Goal: Check status: Check status

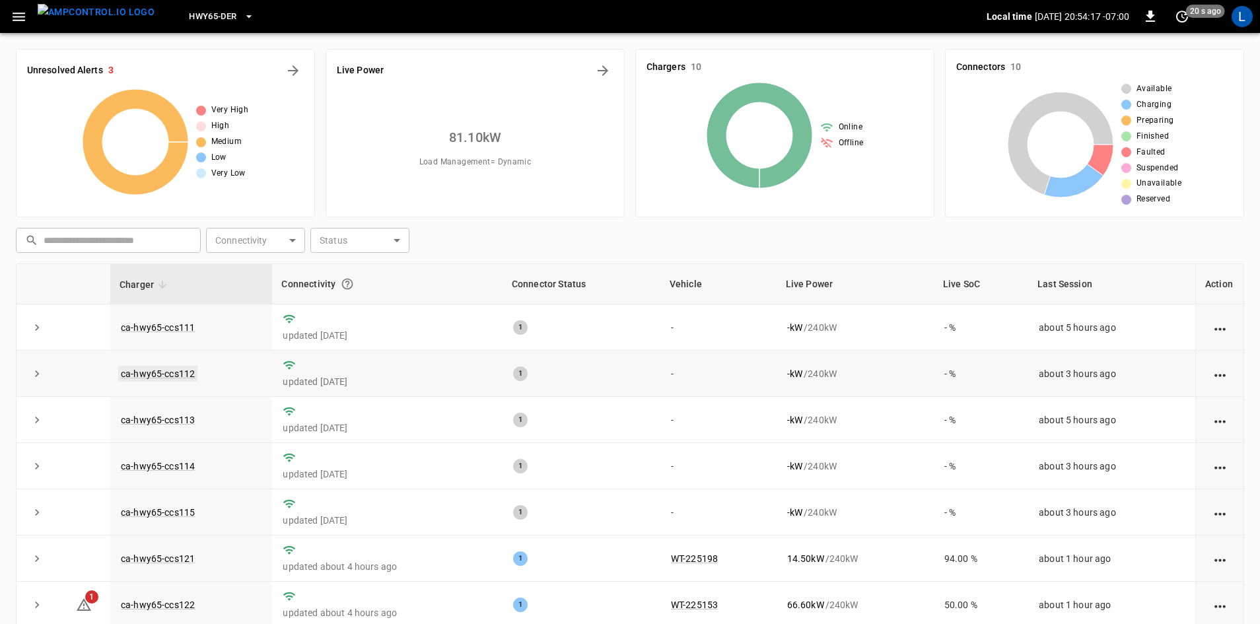
click at [162, 375] on link "ca-hwy65-ccs112" at bounding box center [157, 374] width 79 height 16
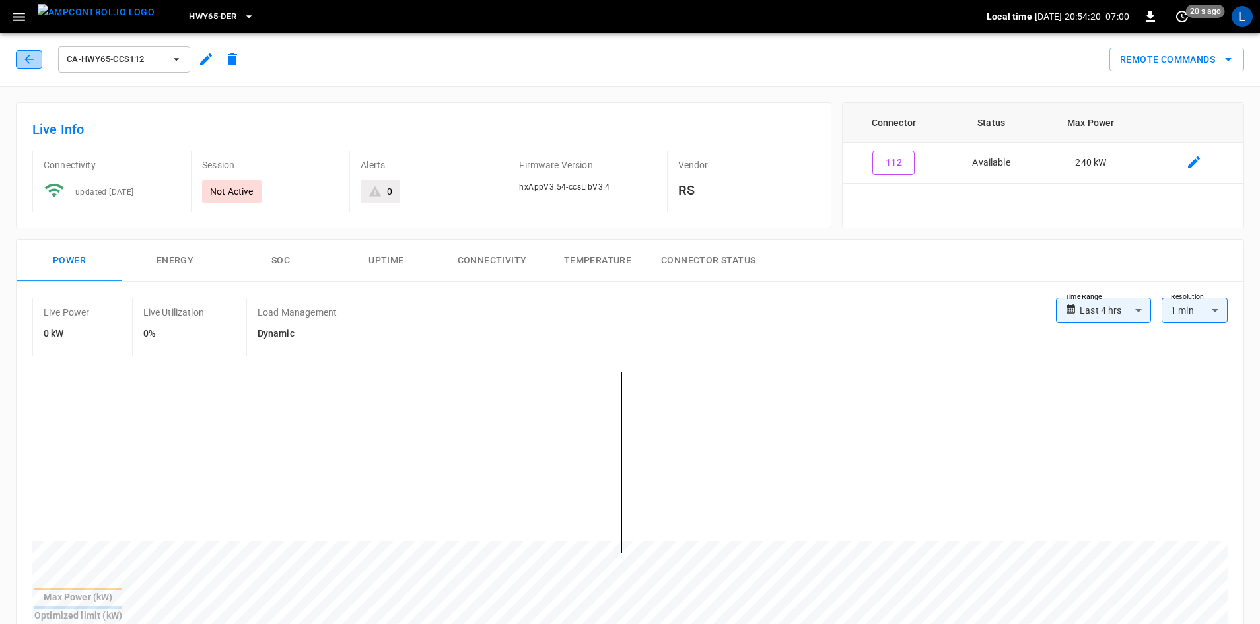
click at [23, 61] on icon "button" at bounding box center [28, 59] width 13 height 13
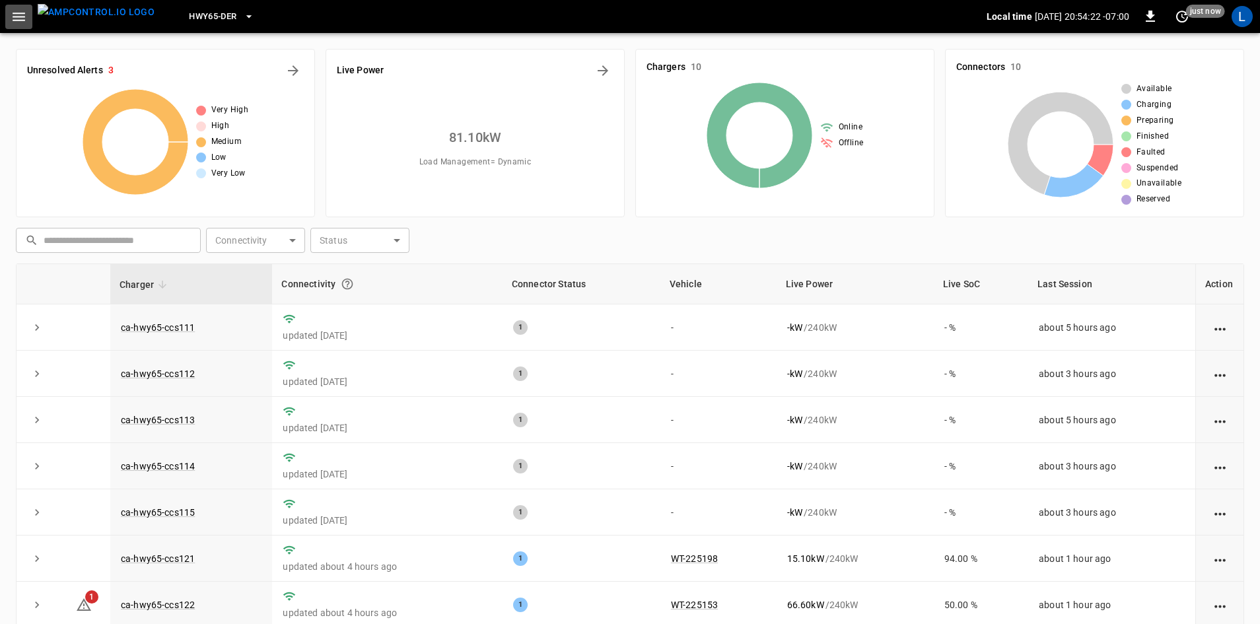
click at [23, 16] on icon "button" at bounding box center [19, 17] width 13 height 9
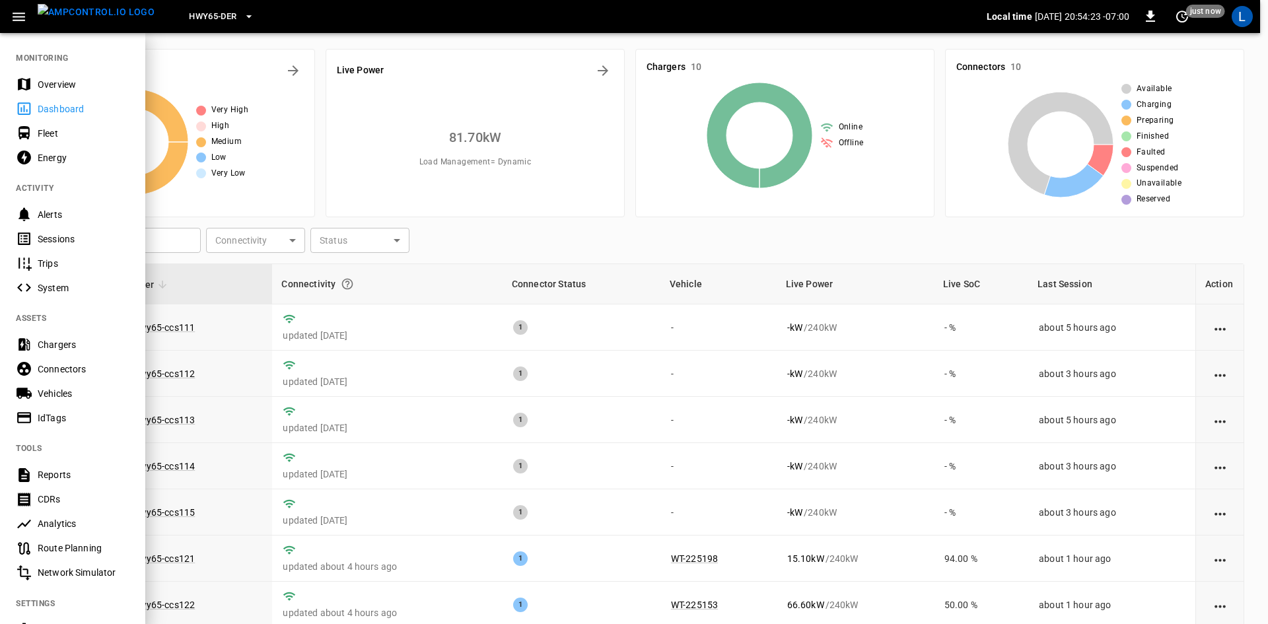
click at [55, 219] on div "Alerts" at bounding box center [84, 214] width 92 height 13
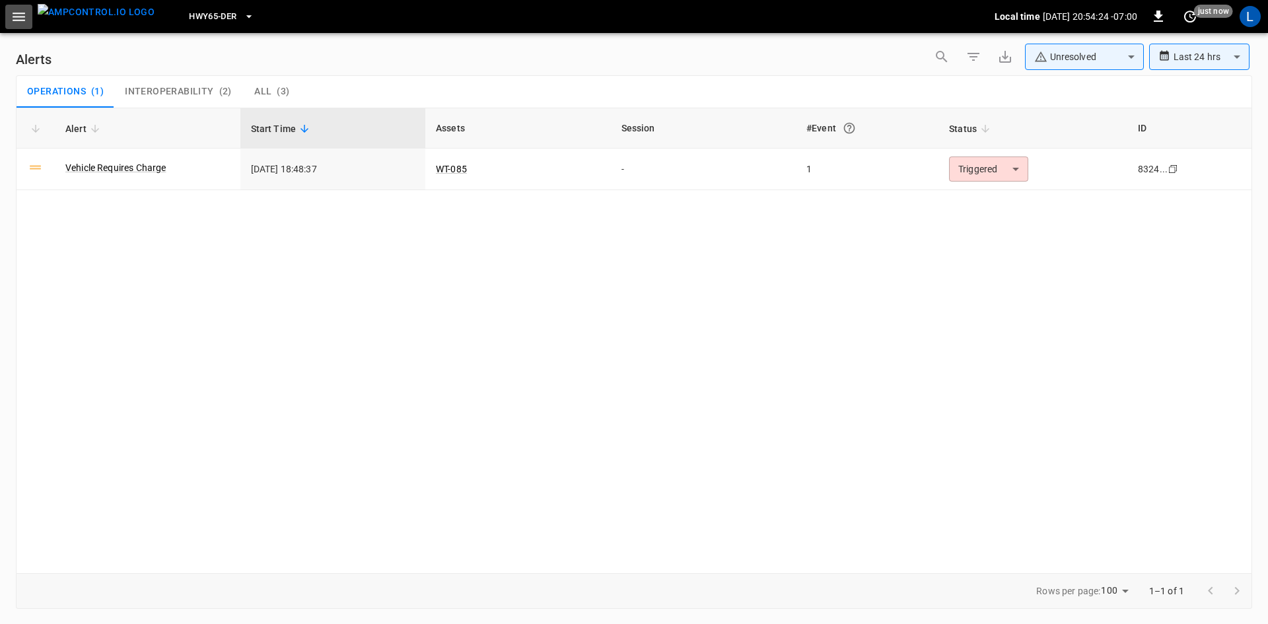
click at [24, 15] on icon "button" at bounding box center [19, 17] width 17 height 17
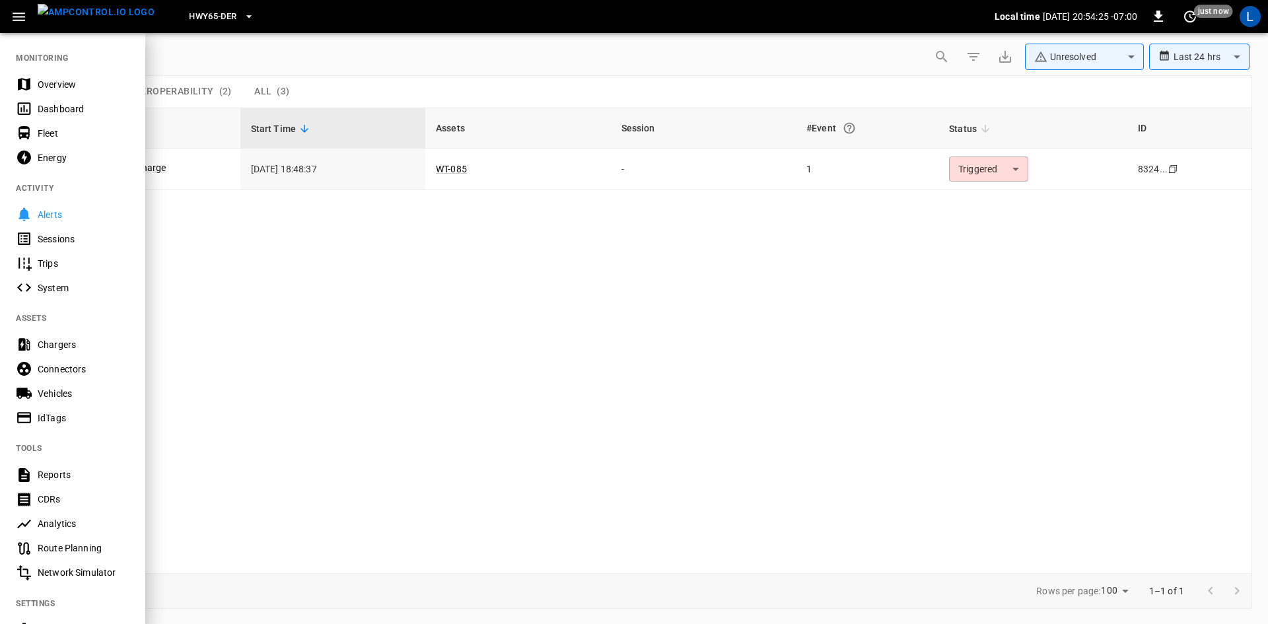
click at [51, 244] on div "Sessions" at bounding box center [84, 239] width 92 height 13
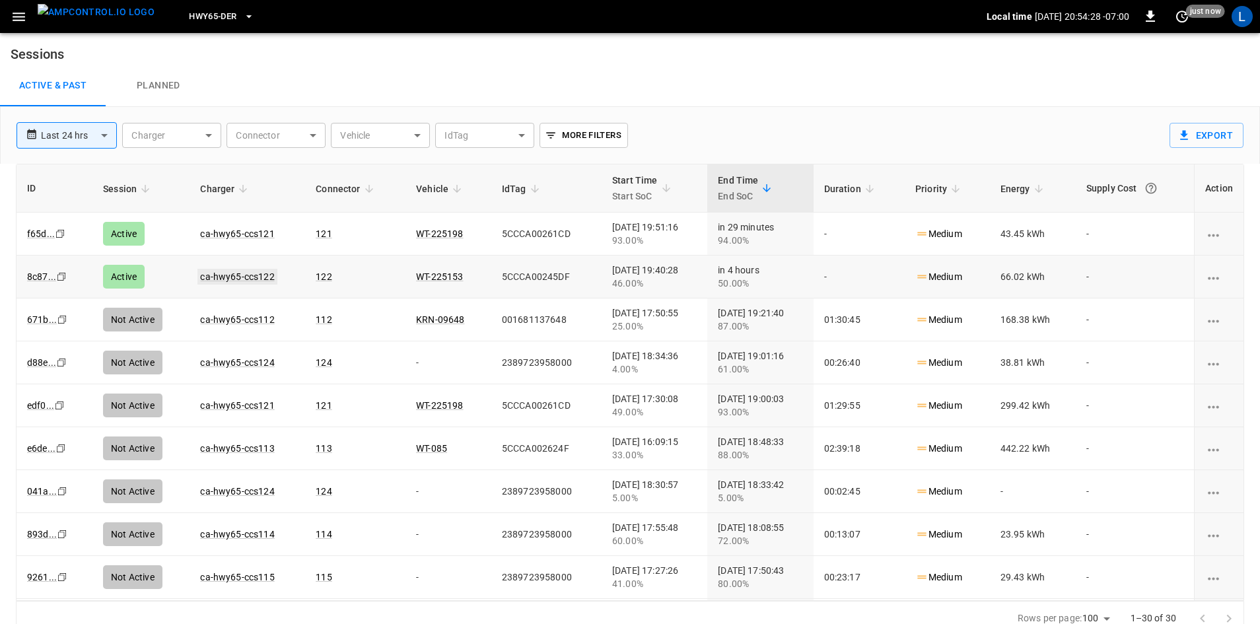
click at [238, 278] on link "ca-hwy65-ccs122" at bounding box center [237, 277] width 79 height 16
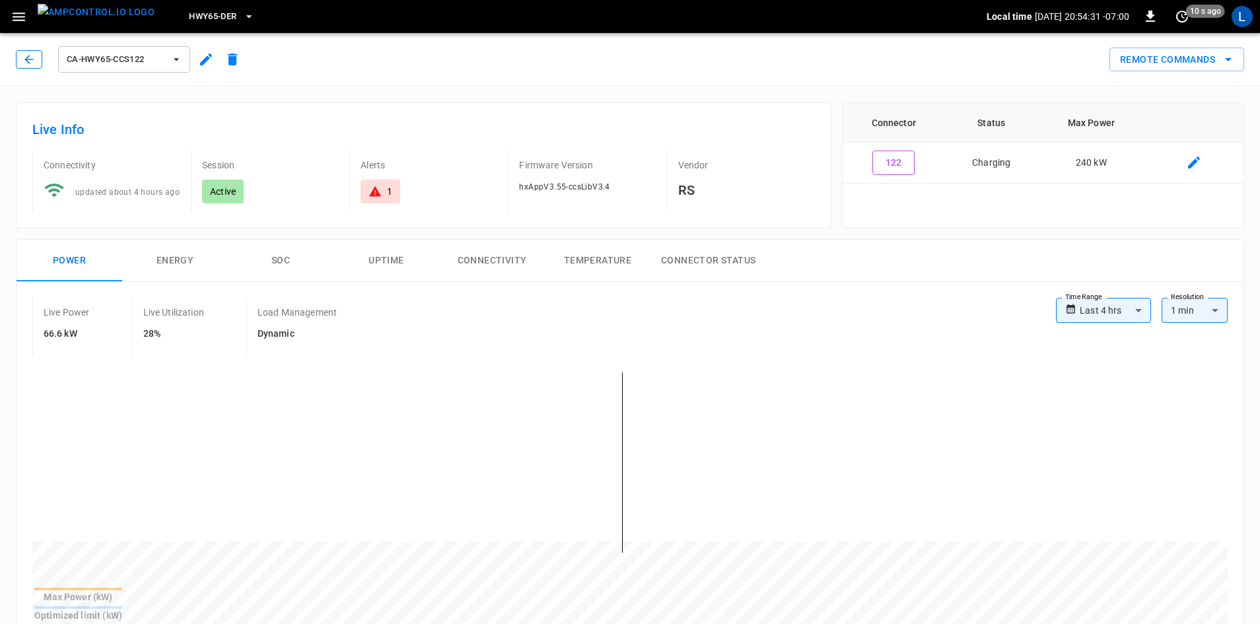
click at [18, 55] on button "button" at bounding box center [29, 59] width 26 height 18
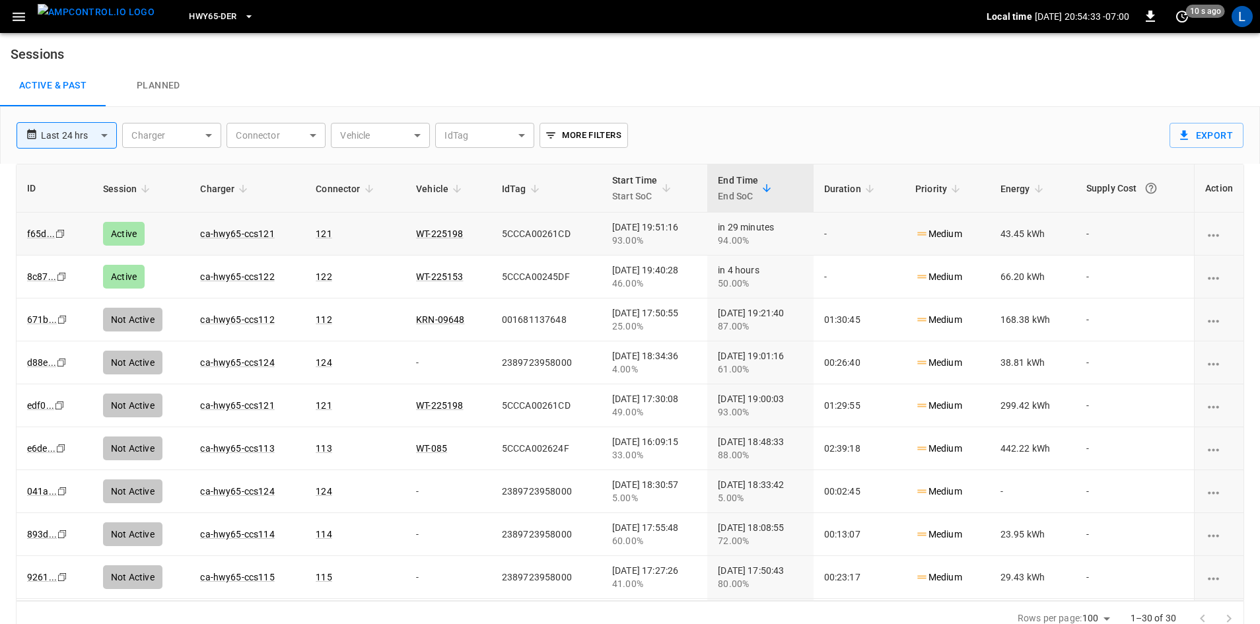
click at [215, 234] on link "ca-hwy65-ccs121" at bounding box center [237, 234] width 74 height 11
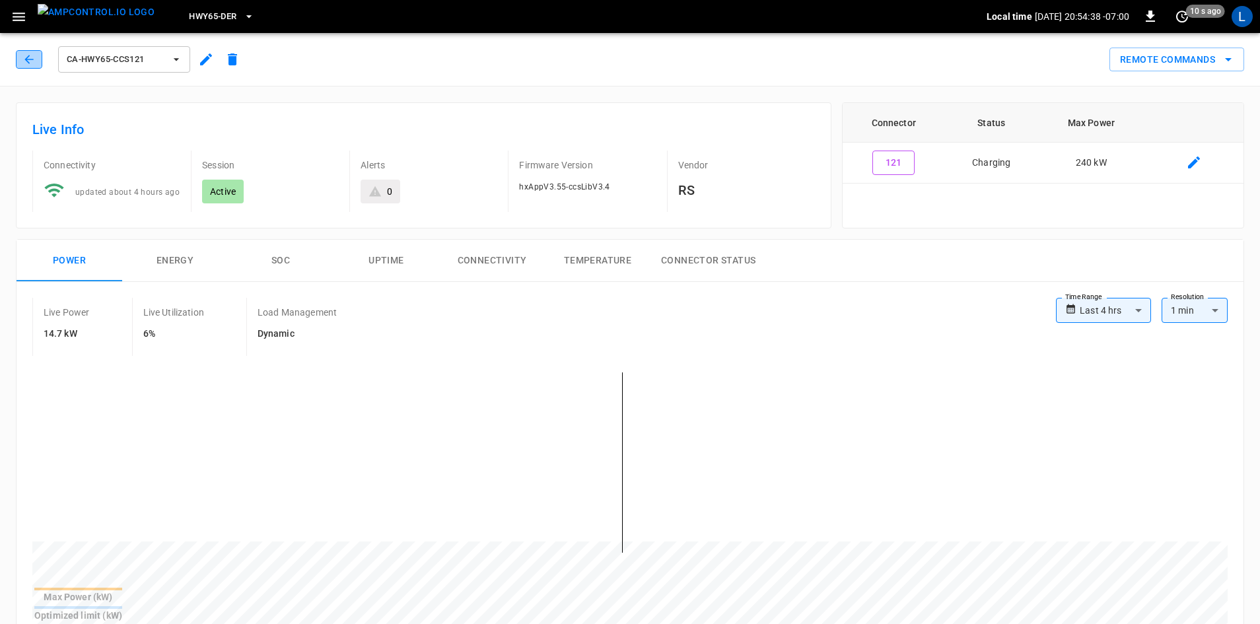
click at [36, 64] on button "button" at bounding box center [29, 59] width 26 height 18
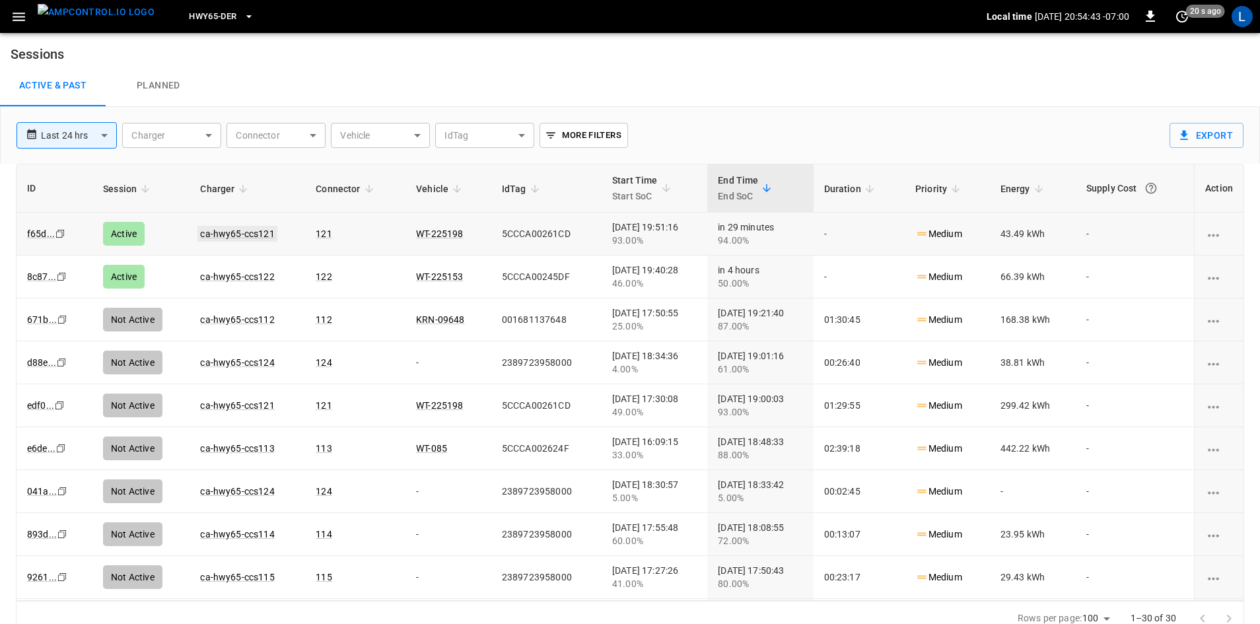
click at [209, 235] on link "ca-hwy65-ccs121" at bounding box center [237, 234] width 79 height 16
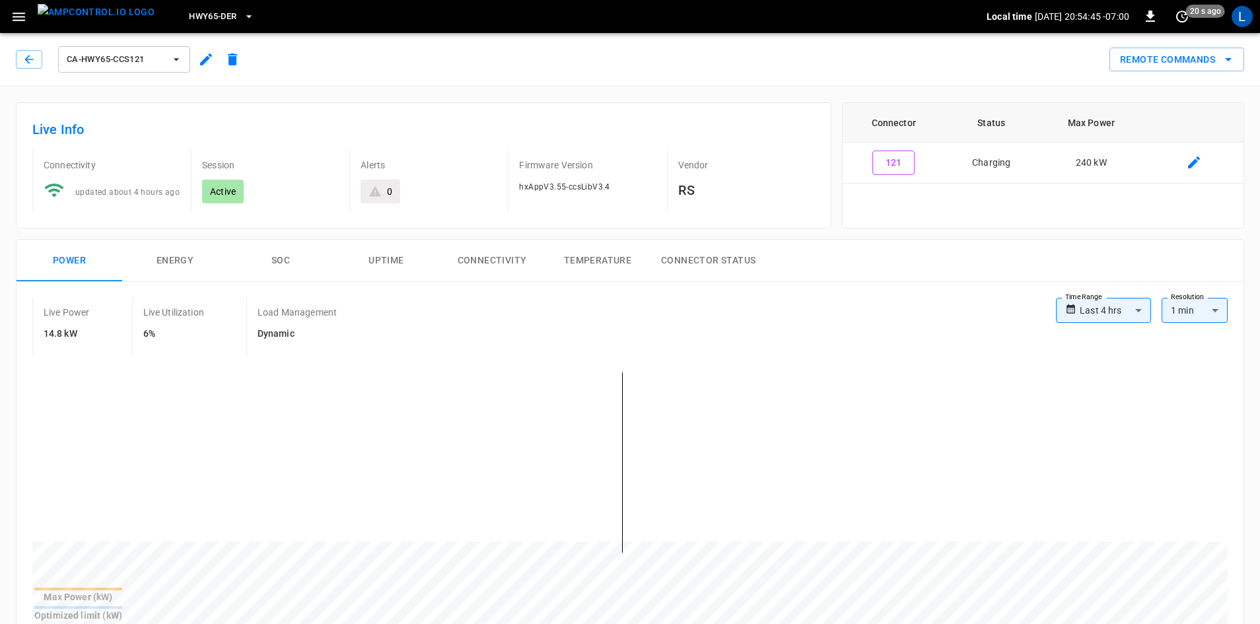
click at [282, 258] on button "SOC" at bounding box center [281, 261] width 106 height 42
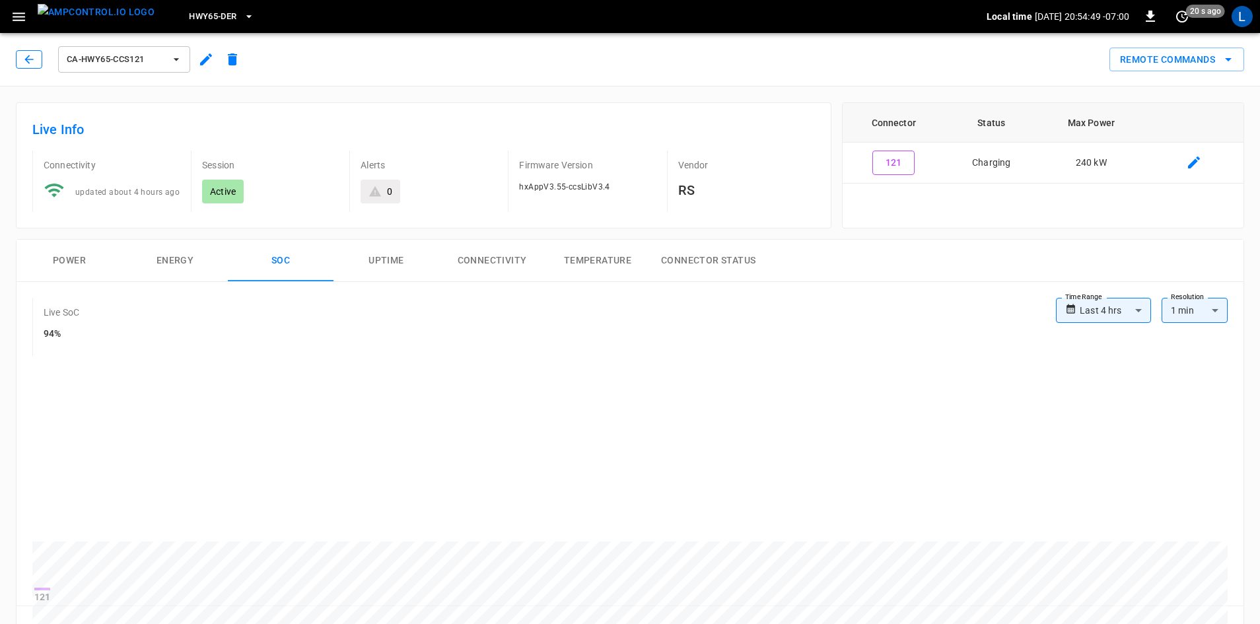
click at [40, 59] on button "button" at bounding box center [29, 59] width 26 height 18
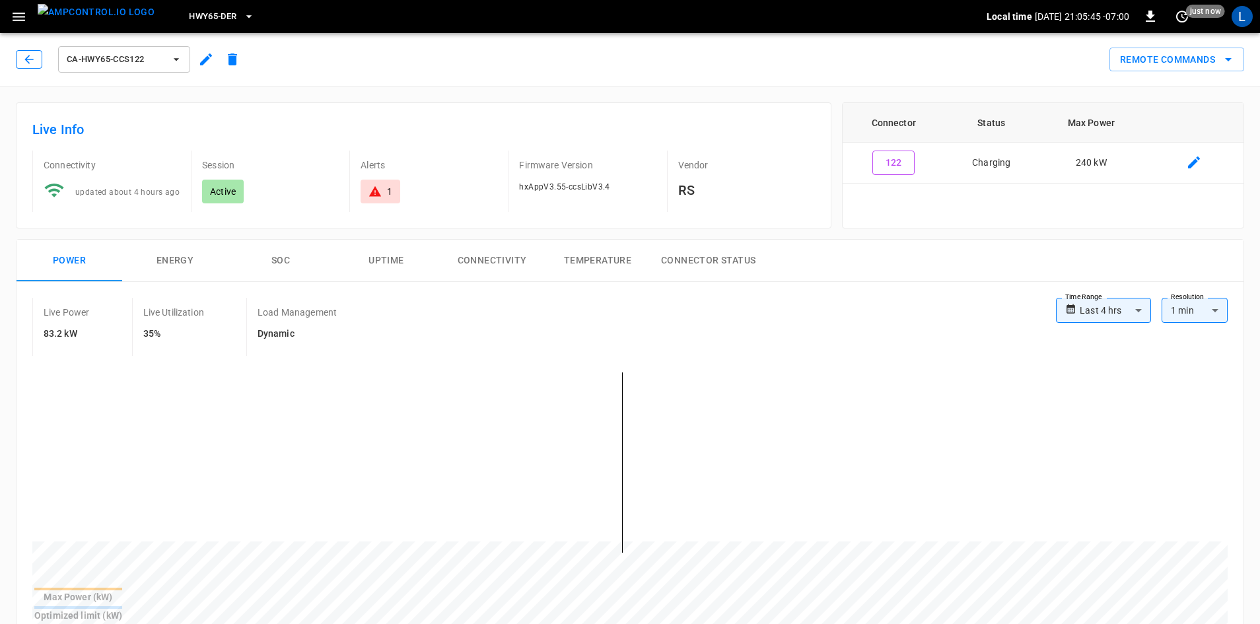
click at [24, 59] on icon "button" at bounding box center [28, 59] width 13 height 13
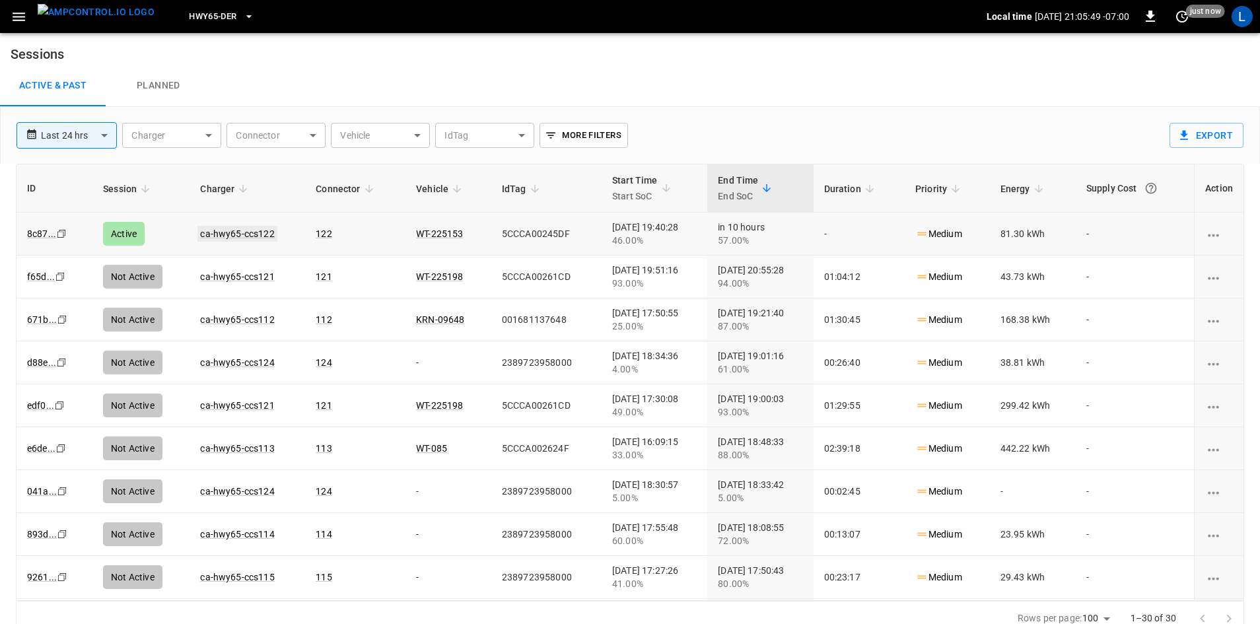
click at [246, 233] on link "ca-hwy65-ccs122" at bounding box center [237, 234] width 79 height 16
